Goal: Task Accomplishment & Management: Use online tool/utility

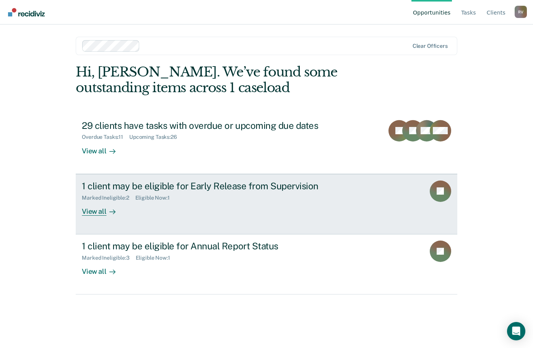
click at [266, 190] on div "1 client may be eligible for Early Release from Supervision" at bounding box center [216, 185] width 268 height 11
